Goal: Complete application form

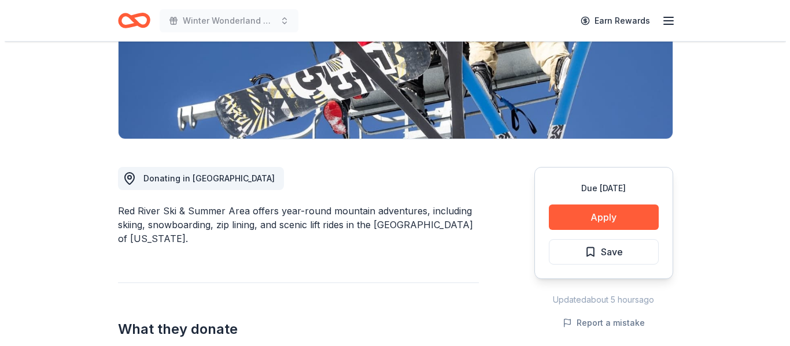
scroll to position [231, 0]
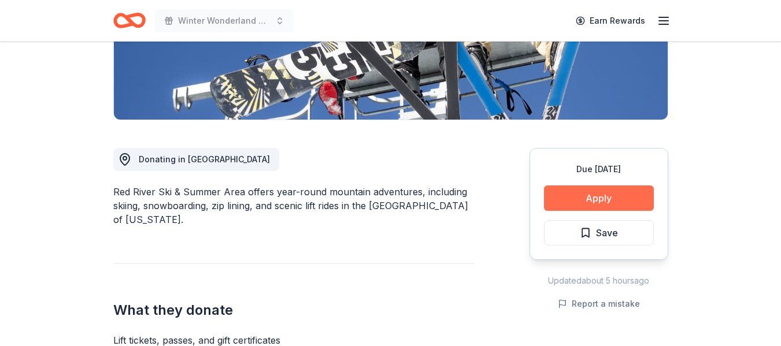
click at [582, 203] on button "Apply" at bounding box center [599, 198] width 110 height 25
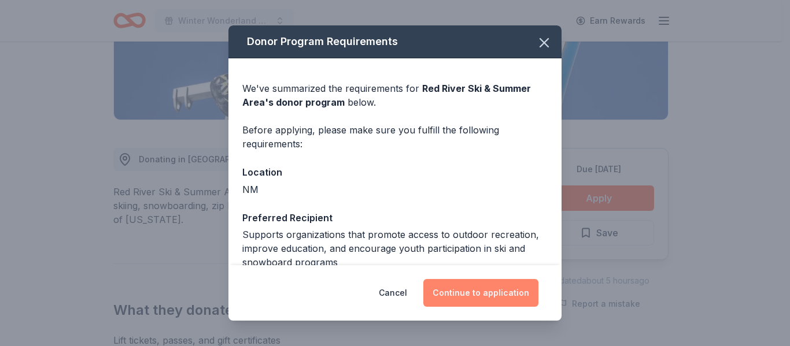
click at [488, 298] on button "Continue to application" at bounding box center [480, 293] width 115 height 28
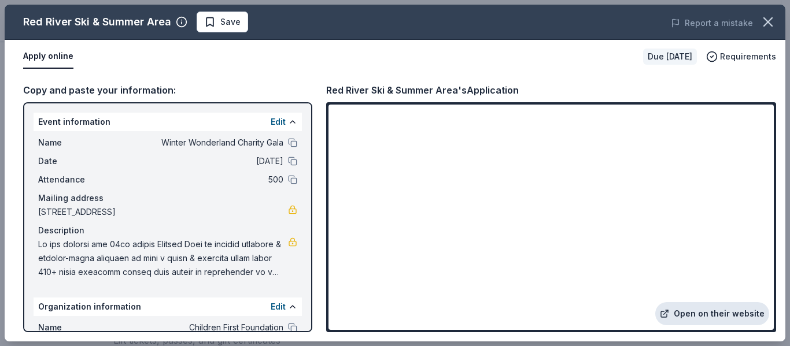
click at [684, 313] on link "Open on their website" at bounding box center [712, 313] width 114 height 23
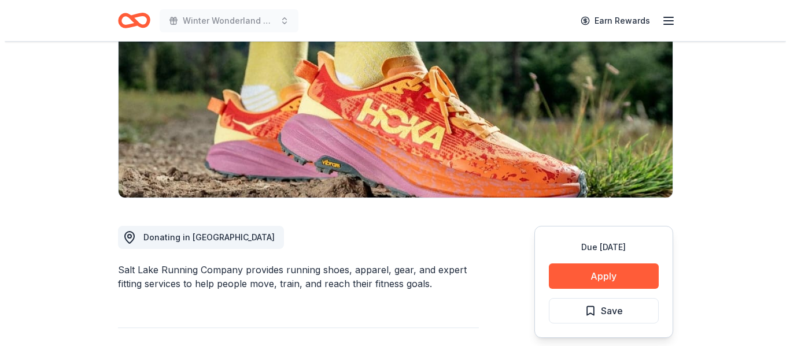
scroll to position [173, 0]
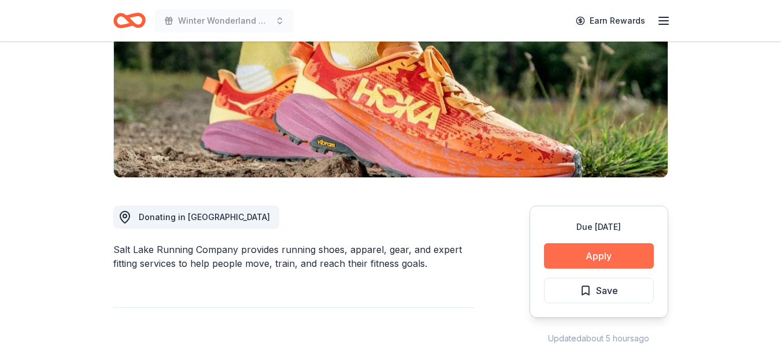
click at [583, 255] on button "Apply" at bounding box center [599, 255] width 110 height 25
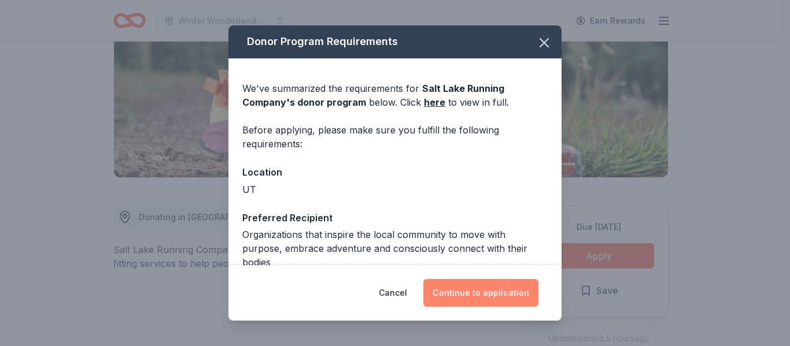
click at [514, 287] on button "Continue to application" at bounding box center [480, 293] width 115 height 28
